Goal: Navigation & Orientation: Find specific page/section

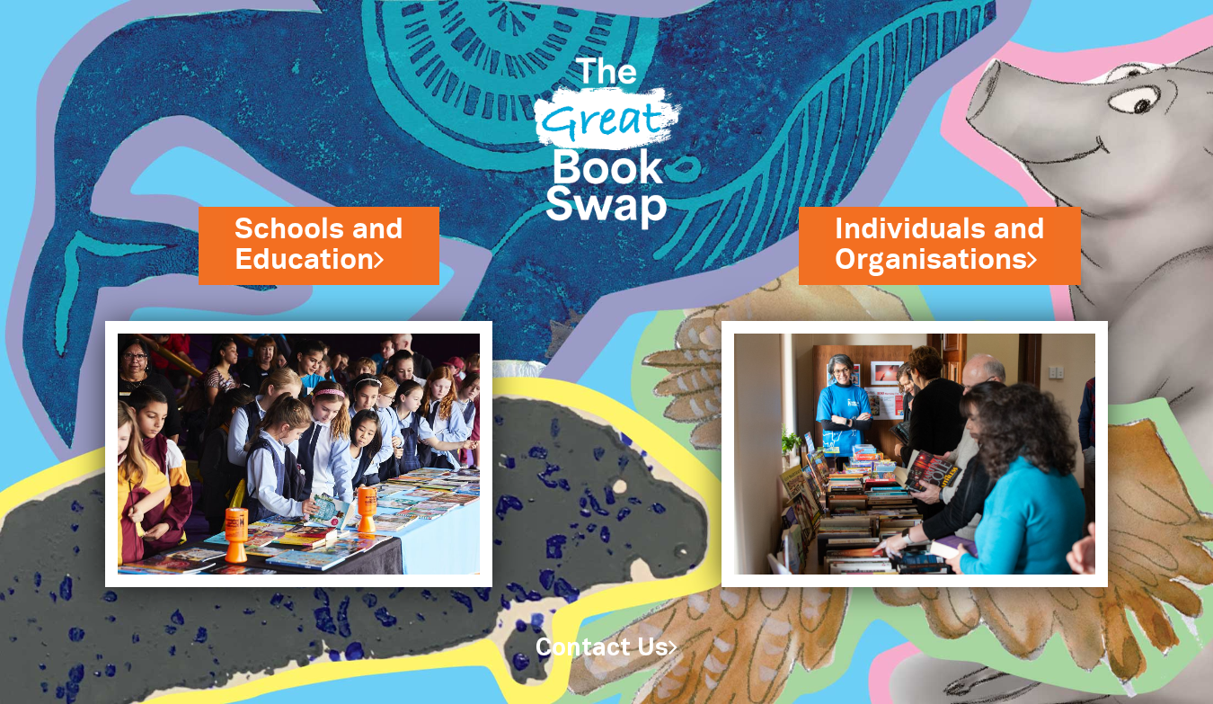
scroll to position [15, 0]
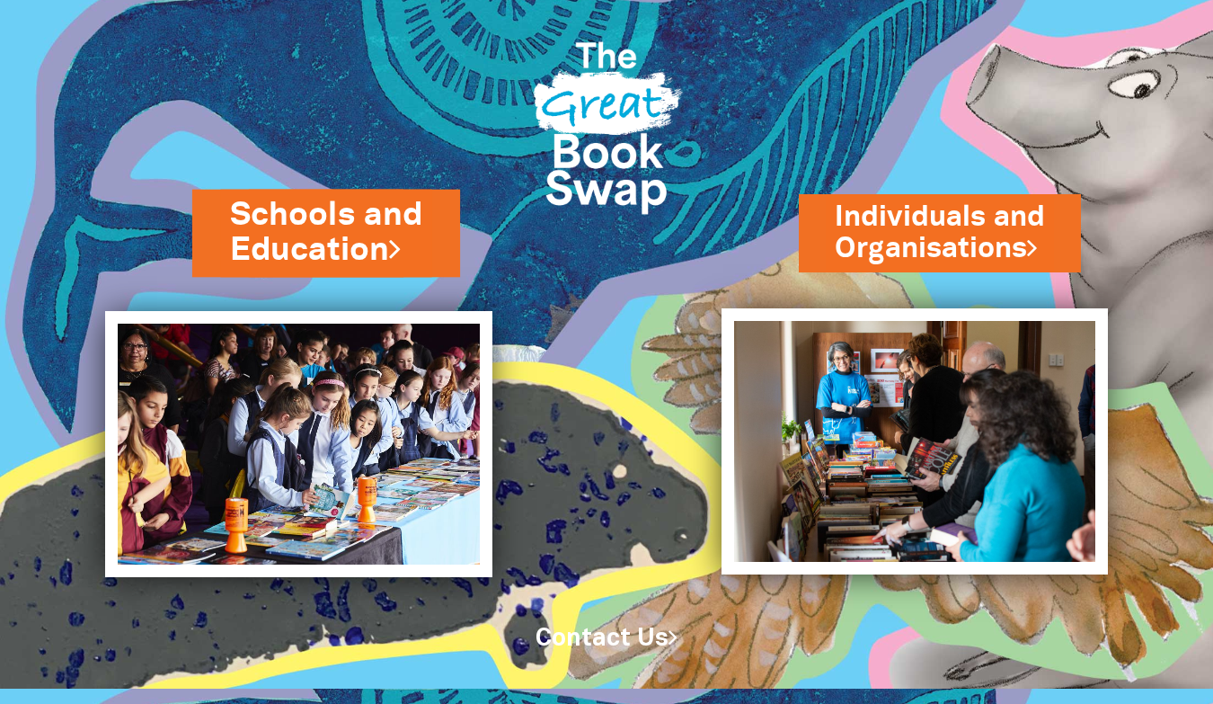
click at [366, 224] on link "Schools and Education" at bounding box center [326, 232] width 192 height 81
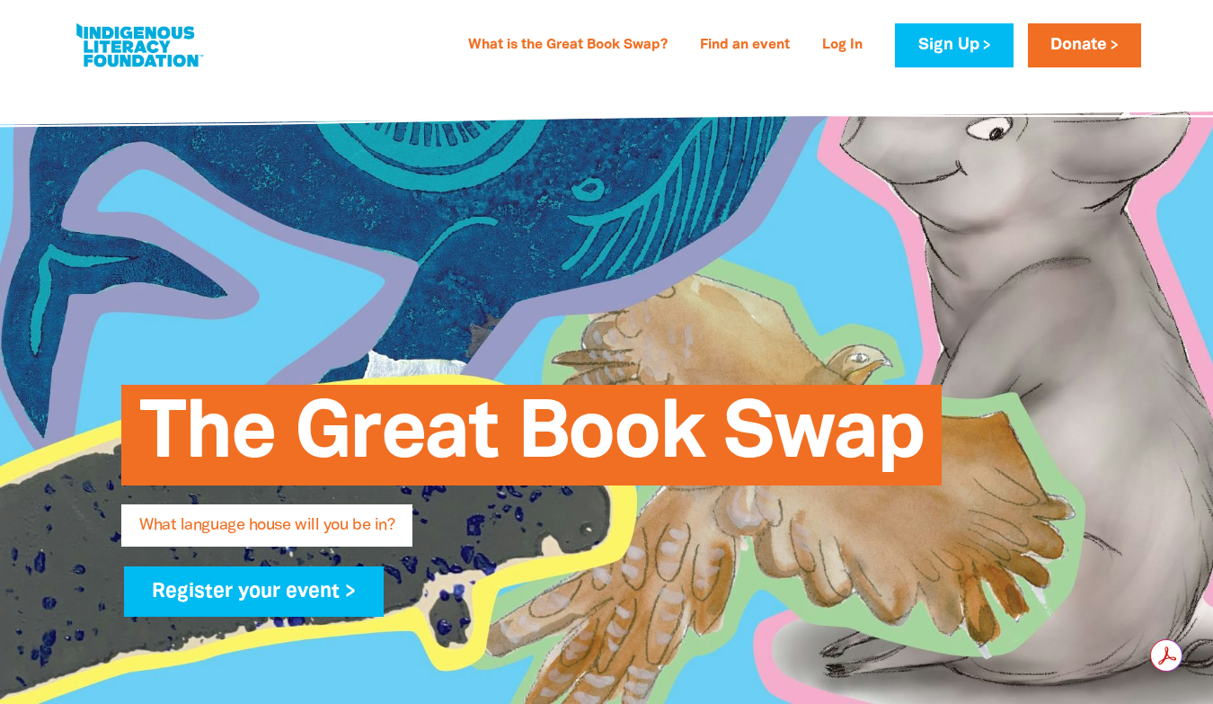
click at [134, 42] on link at bounding box center [139, 45] width 135 height 55
click at [182, 66] on link at bounding box center [139, 45] width 135 height 55
click at [72, 36] on link at bounding box center [139, 45] width 135 height 55
